Goal: Check status: Check status

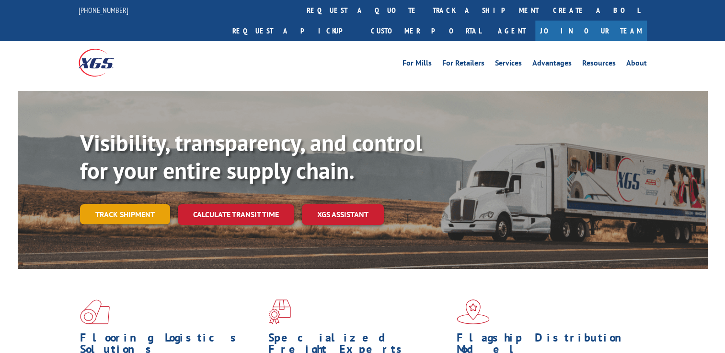
click at [142, 205] on link "Track shipment" at bounding box center [125, 215] width 90 height 20
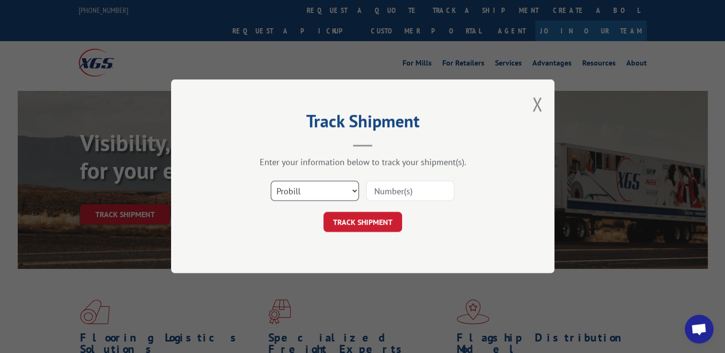
drag, startPoint x: 385, startPoint y: 190, endPoint x: 350, endPoint y: 191, distance: 35.0
click at [350, 191] on select "Select category... Probill BOL PO" at bounding box center [315, 192] width 88 height 20
click at [382, 198] on input at bounding box center [410, 192] width 88 height 20
paste input "822702029"
type input "822702029"
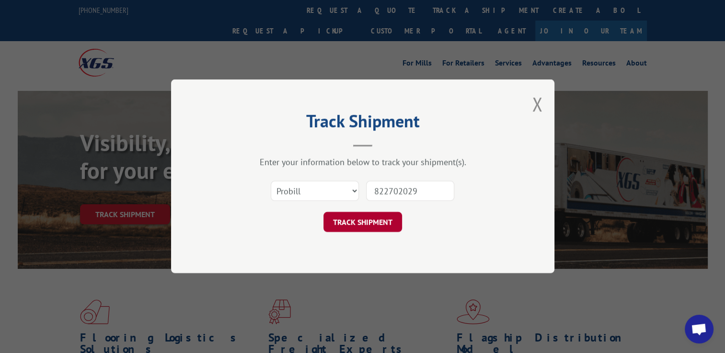
click at [372, 215] on button "TRACK SHIPMENT" at bounding box center [362, 223] width 79 height 20
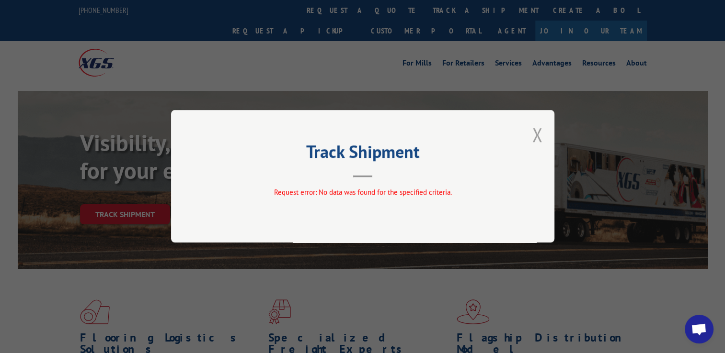
click at [539, 134] on button "Close modal" at bounding box center [537, 134] width 11 height 25
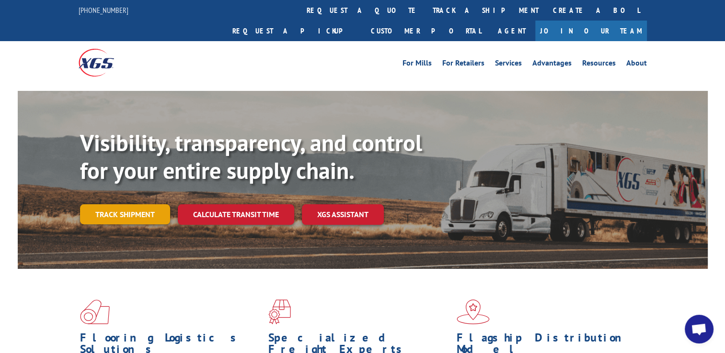
click at [138, 205] on link "Track shipment" at bounding box center [125, 215] width 90 height 20
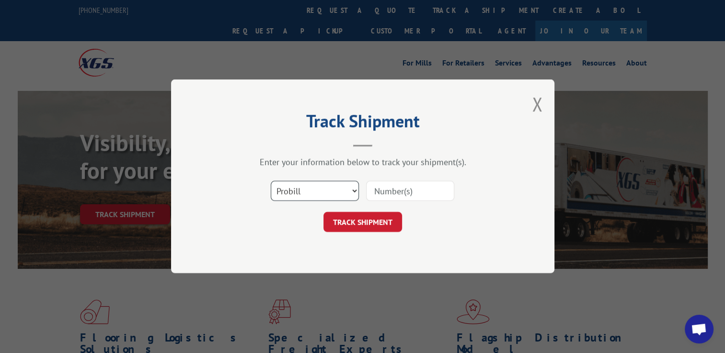
click at [337, 192] on select "Select category... Probill BOL PO" at bounding box center [315, 192] width 88 height 20
select select "bol"
click at [271, 182] on select "Select category... Probill BOL PO" at bounding box center [315, 192] width 88 height 20
click at [387, 194] on input at bounding box center [410, 192] width 88 height 20
paste input "93142716"
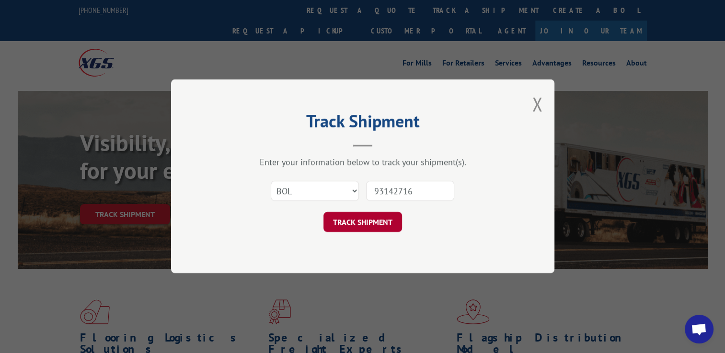
type input "93142716"
click at [379, 223] on button "TRACK SHIPMENT" at bounding box center [362, 223] width 79 height 20
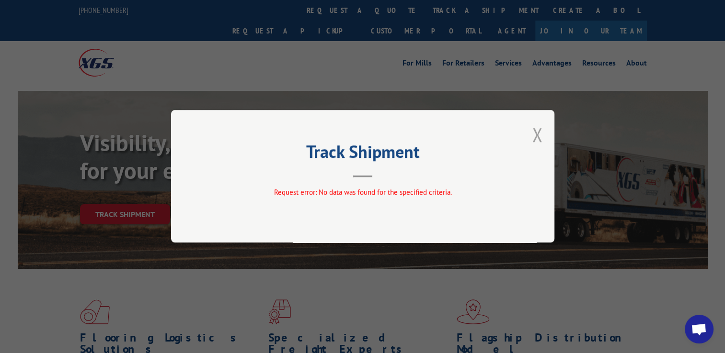
click at [533, 137] on button "Close modal" at bounding box center [537, 134] width 11 height 25
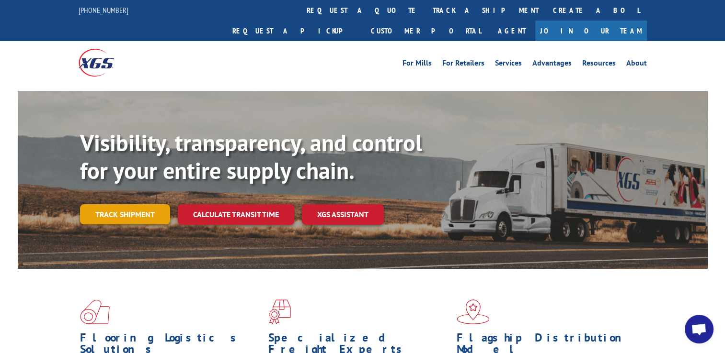
click at [136, 205] on link "Track shipment" at bounding box center [125, 215] width 90 height 20
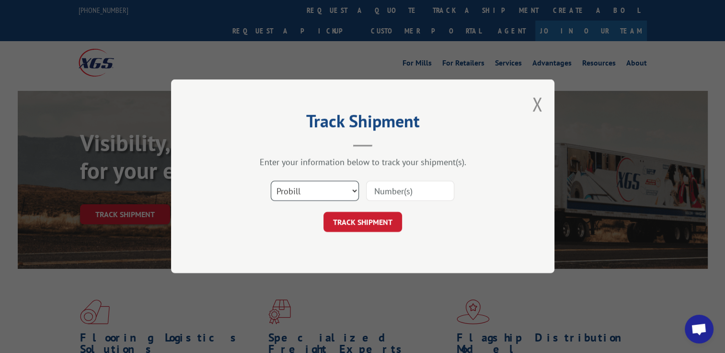
click at [346, 184] on select "Select category... Probill BOL PO" at bounding box center [315, 192] width 88 height 20
click at [398, 177] on div "Select category... Probill BOL PO" at bounding box center [362, 192] width 287 height 32
click at [388, 193] on input at bounding box center [410, 192] width 88 height 20
paste input "619054"
type input "619054"
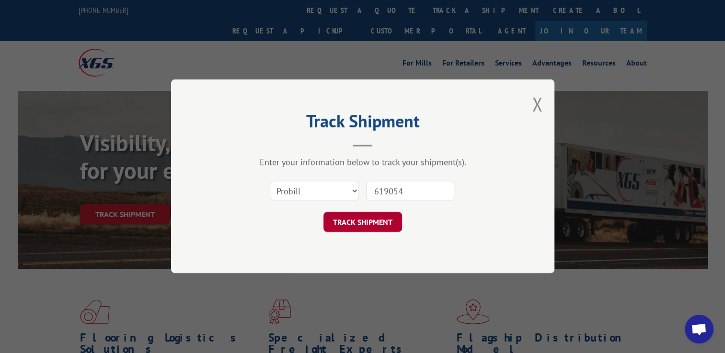
click at [364, 216] on button "TRACK SHIPMENT" at bounding box center [362, 223] width 79 height 20
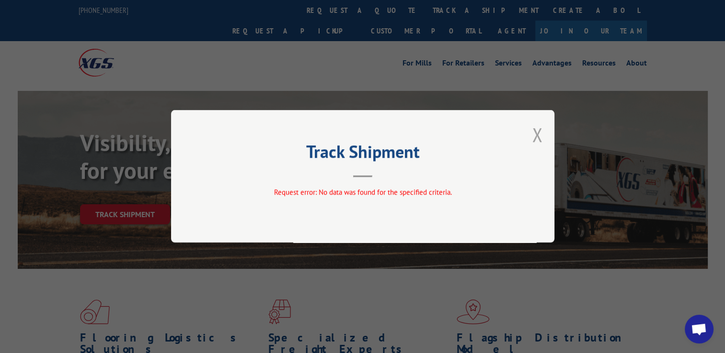
click at [535, 128] on button "Close modal" at bounding box center [537, 134] width 11 height 25
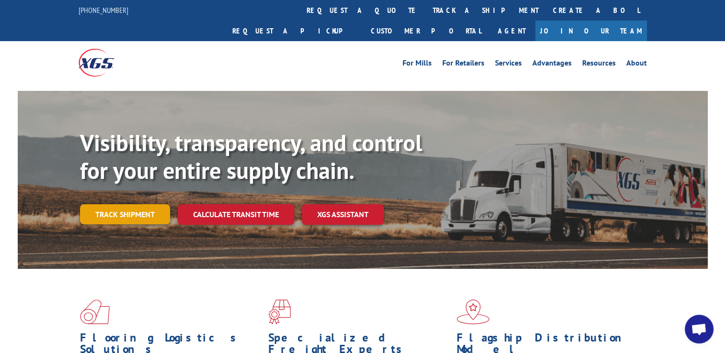
click at [99, 205] on link "Track shipment" at bounding box center [125, 215] width 90 height 20
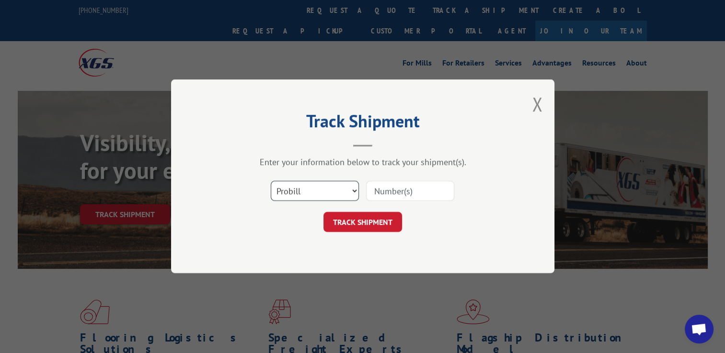
drag, startPoint x: 291, startPoint y: 187, endPoint x: 298, endPoint y: 202, distance: 16.5
click at [291, 187] on select "Select category... Probill BOL PO" at bounding box center [315, 192] width 88 height 20
select select "bol"
click at [271, 182] on select "Select category... Probill BOL PO" at bounding box center [315, 192] width 88 height 20
click at [398, 194] on input at bounding box center [410, 192] width 88 height 20
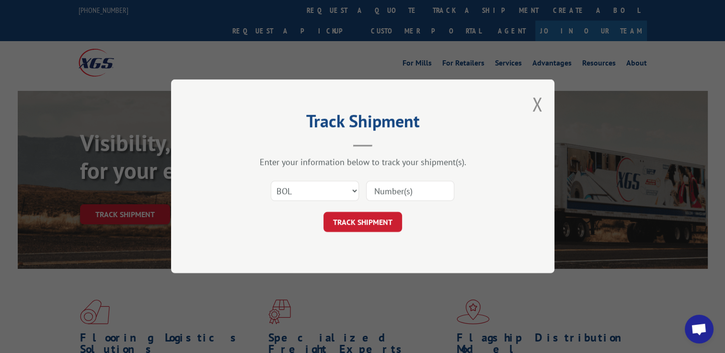
paste input "619054"
type input "619054"
click at [360, 231] on button "TRACK SHIPMENT" at bounding box center [362, 223] width 79 height 20
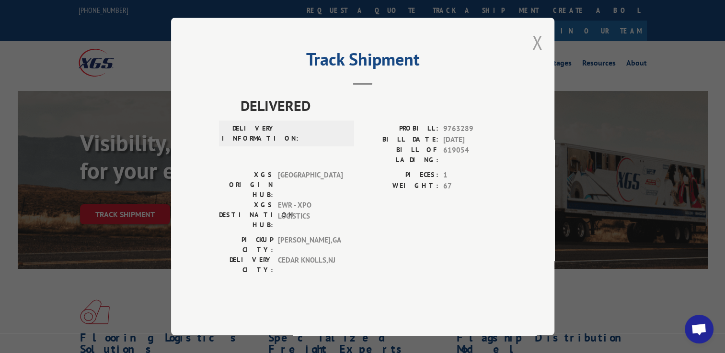
click at [536, 55] on button "Close modal" at bounding box center [537, 42] width 11 height 25
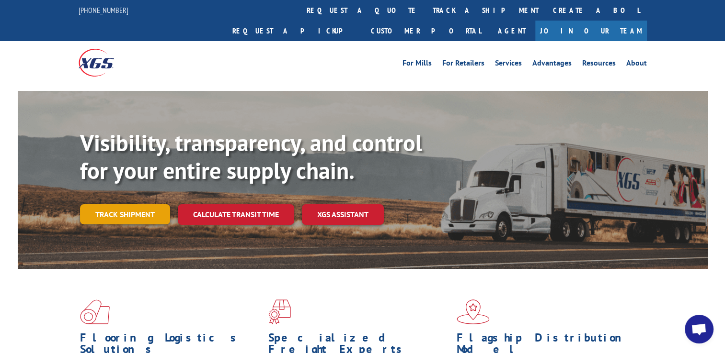
click at [125, 205] on link "Track shipment" at bounding box center [125, 215] width 90 height 20
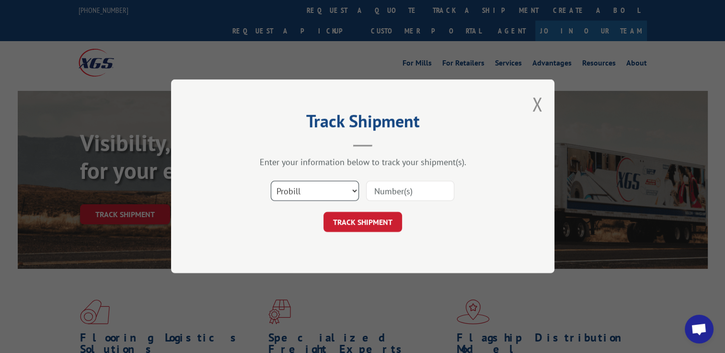
click at [306, 190] on select "Select category... Probill BOL PO" at bounding box center [315, 192] width 88 height 20
click at [271, 182] on select "Select category... Probill BOL PO" at bounding box center [315, 192] width 88 height 20
click at [297, 200] on select "Select category... Probill BOL PO" at bounding box center [315, 192] width 88 height 20
select select "po"
click at [271, 182] on select "Select category... Probill BOL PO" at bounding box center [315, 192] width 88 height 20
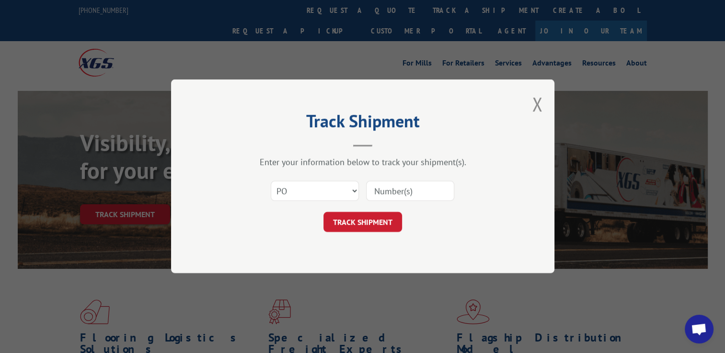
click at [393, 189] on input at bounding box center [410, 192] width 88 height 20
paste input "619054"
type input "619054"
click at [366, 228] on button "TRACK SHIPMENT" at bounding box center [362, 223] width 79 height 20
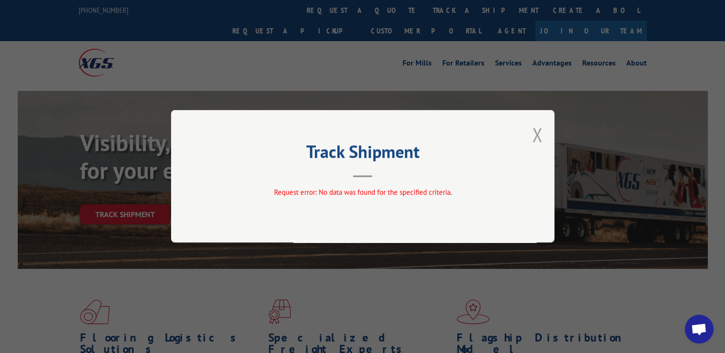
click at [536, 137] on button "Close modal" at bounding box center [537, 134] width 11 height 25
